Goal: Check status

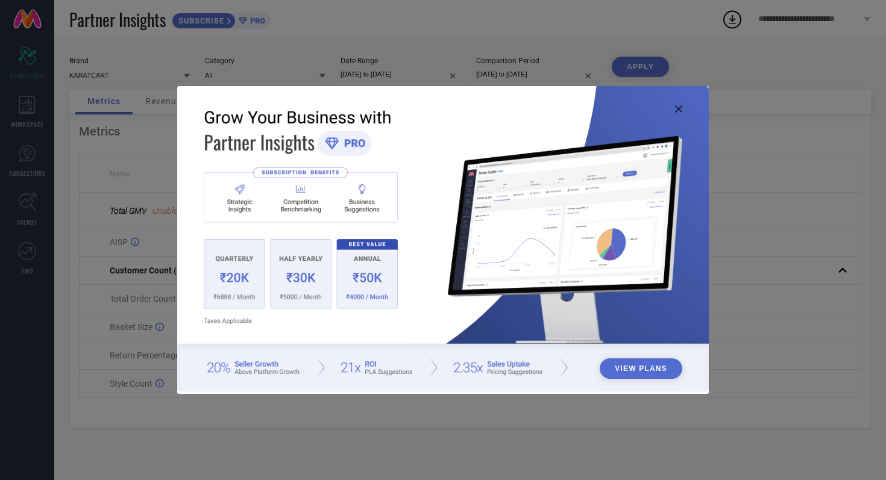
click at [679, 110] on icon at bounding box center [678, 108] width 7 height 7
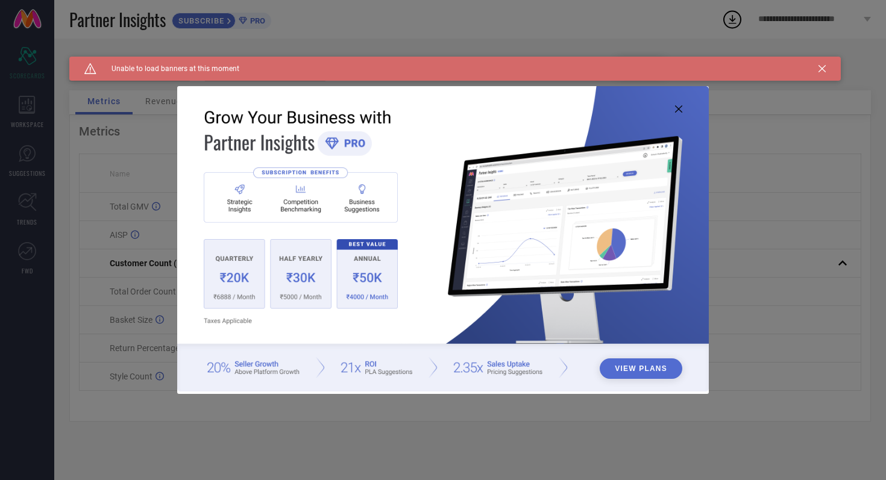
click at [681, 108] on icon at bounding box center [678, 108] width 7 height 7
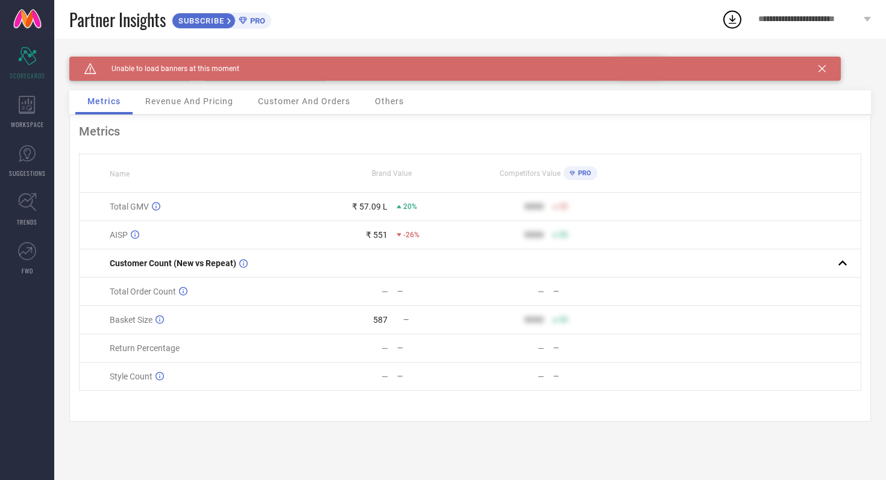
click at [825, 68] on icon at bounding box center [822, 68] width 7 height 7
